Goal: Task Accomplishment & Management: Use online tool/utility

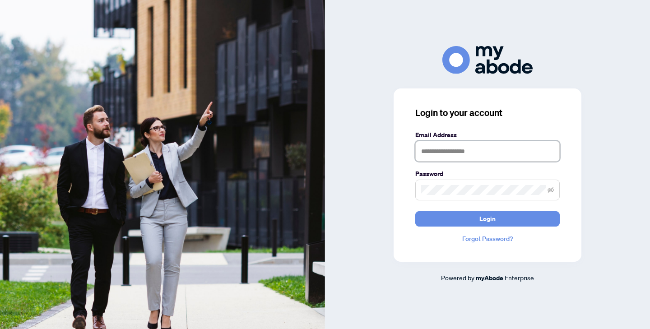
click at [498, 144] on input "text" at bounding box center [487, 151] width 145 height 21
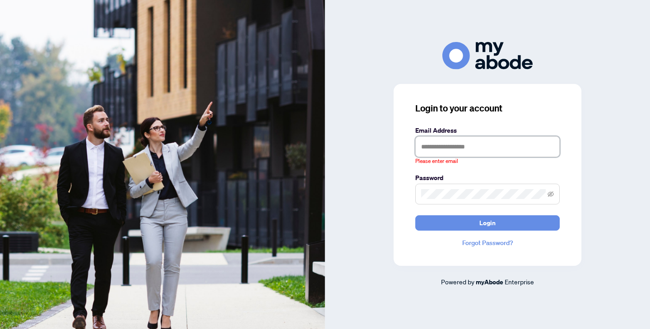
type input "**********"
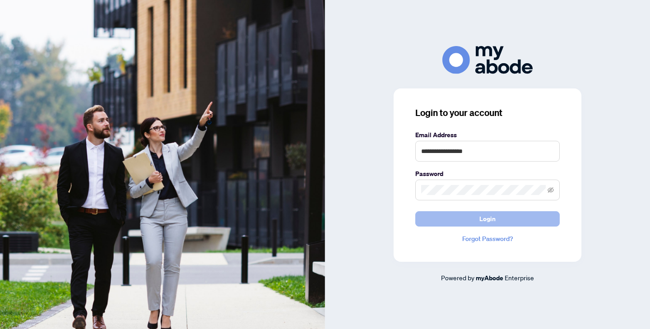
click at [486, 225] on span "Login" at bounding box center [488, 219] width 16 height 14
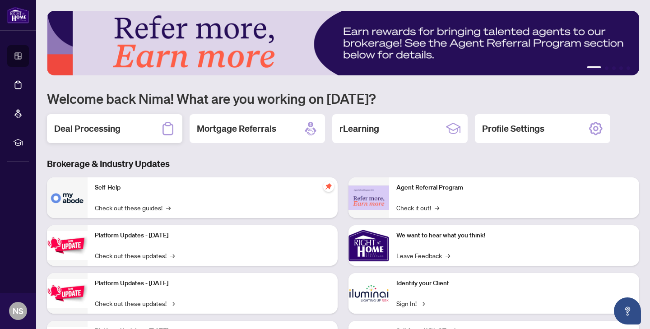
click at [60, 124] on h2 "Deal Processing" at bounding box center [87, 128] width 66 height 13
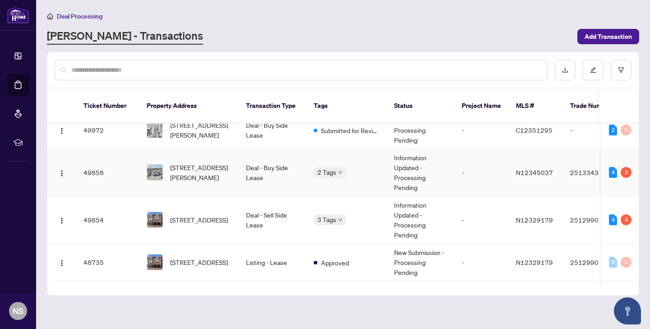
scroll to position [89, 0]
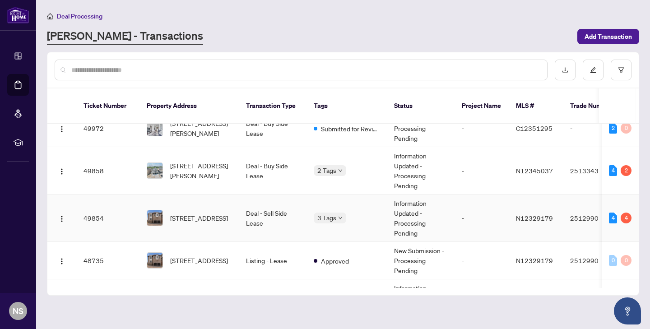
click at [206, 216] on span "250 Seguin St, Richmond Hill, Ontario L4E 1N7, Canada" at bounding box center [199, 218] width 58 height 10
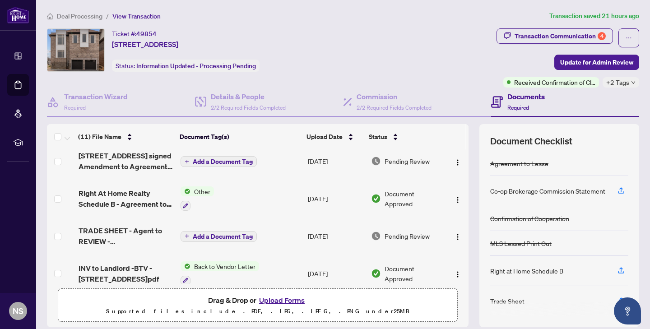
scroll to position [277, 0]
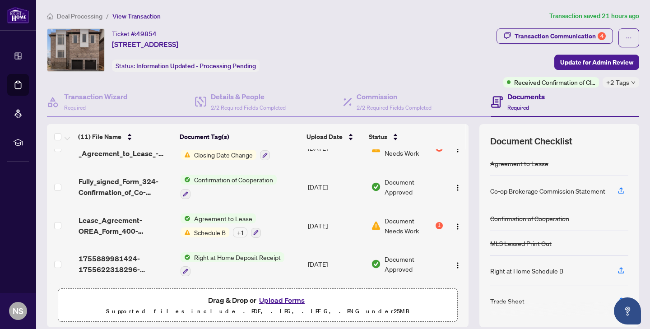
click at [285, 300] on button "Upload Forms" at bounding box center [282, 300] width 51 height 12
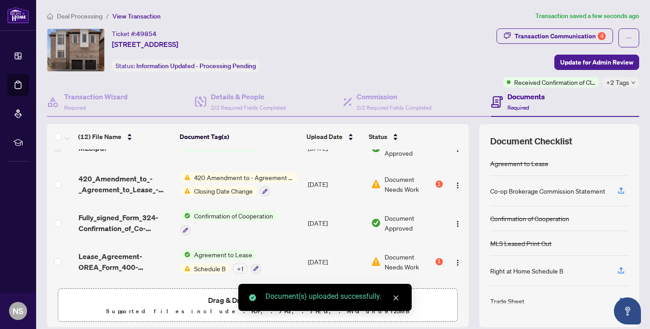
scroll to position [313, 0]
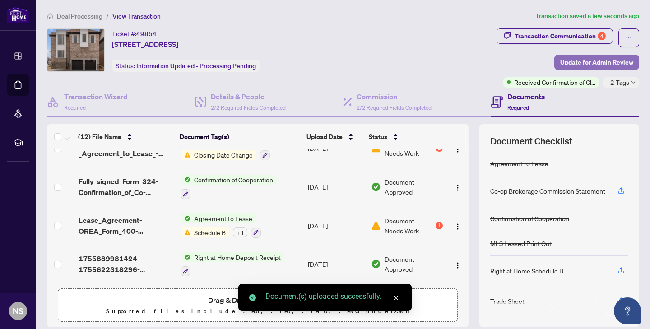
click at [575, 66] on span "Update for Admin Review" at bounding box center [596, 62] width 73 height 14
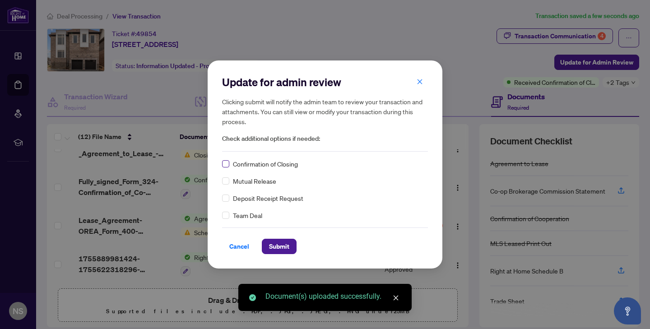
click at [225, 168] on label at bounding box center [225, 164] width 7 height 10
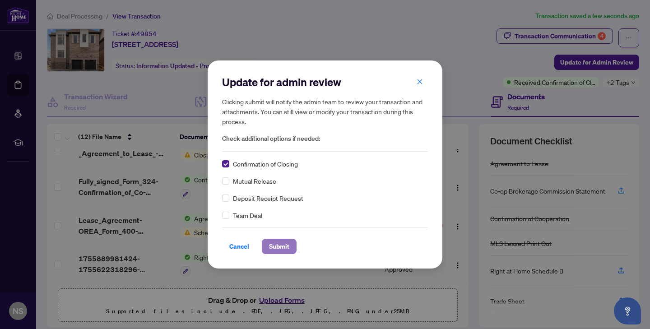
click at [287, 253] on span "Submit" at bounding box center [279, 246] width 20 height 14
